Goal: Transaction & Acquisition: Purchase product/service

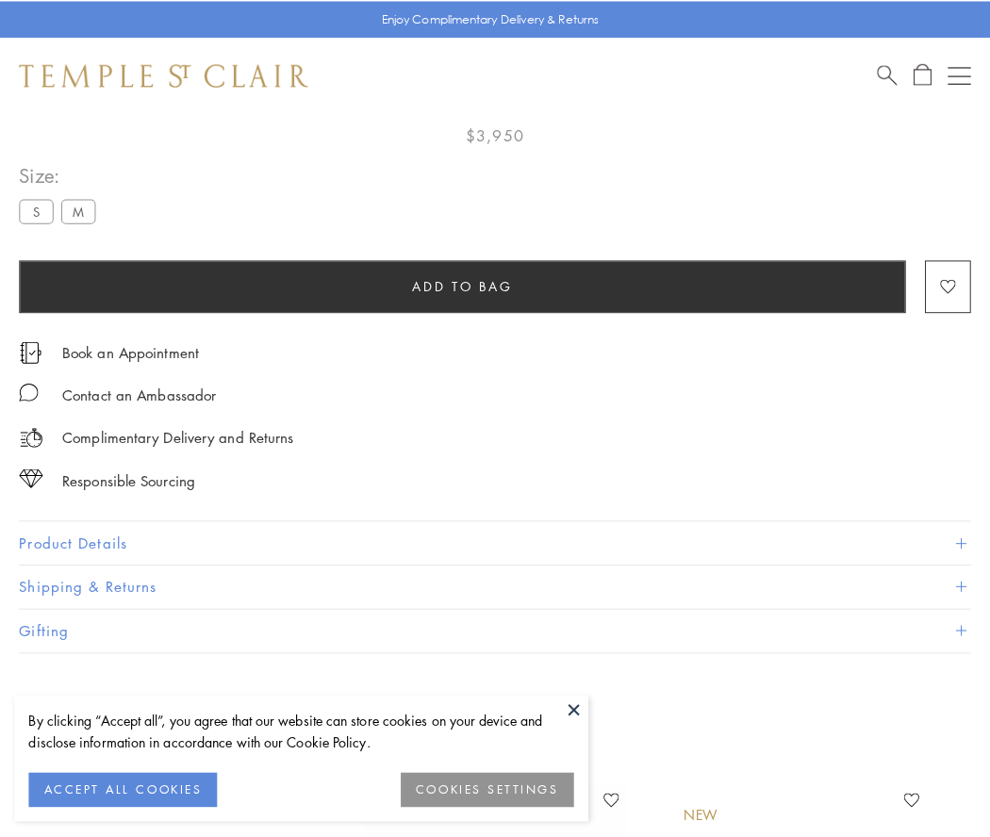
scroll to position [111, 0]
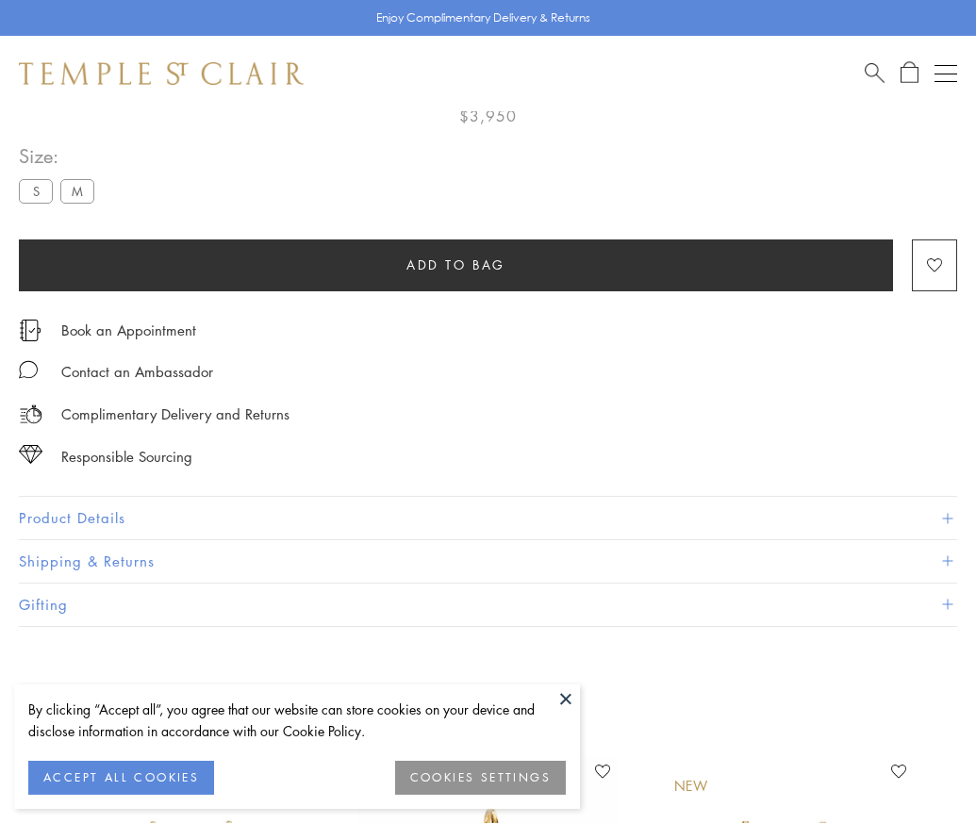
click at [455, 264] on span "Add to bag" at bounding box center [455, 265] width 99 height 21
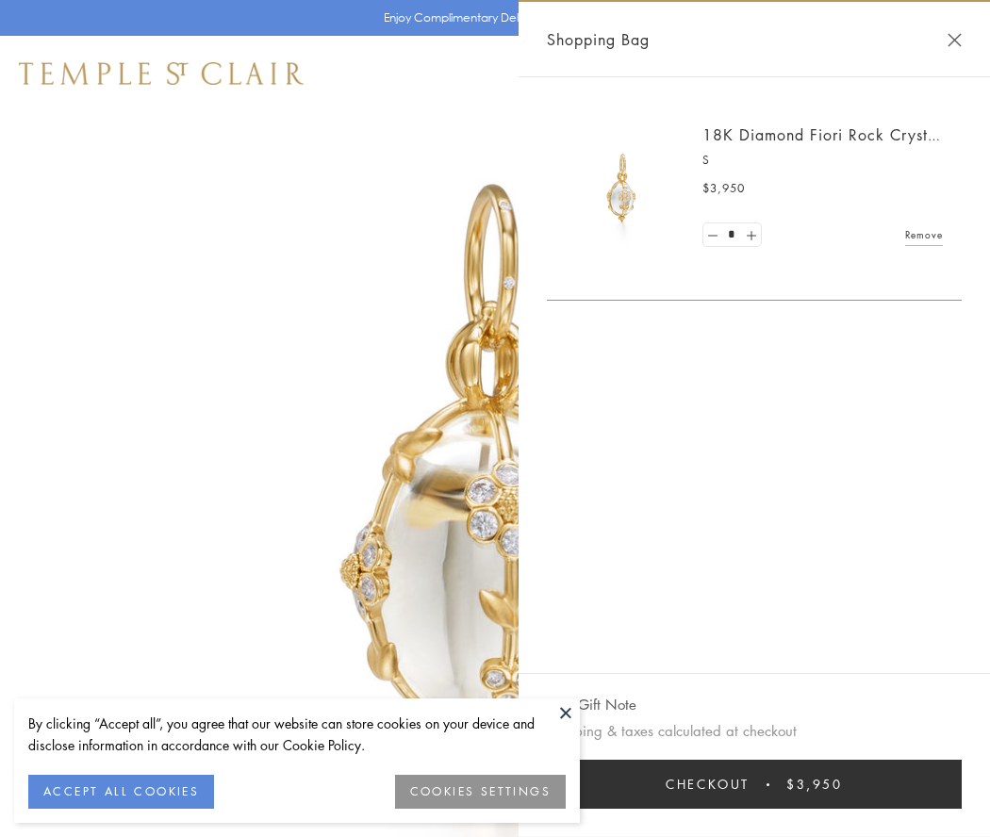
click at [754, 784] on button "Checkout $3,950" at bounding box center [754, 784] width 415 height 49
